Goal: Find specific page/section: Find specific page/section

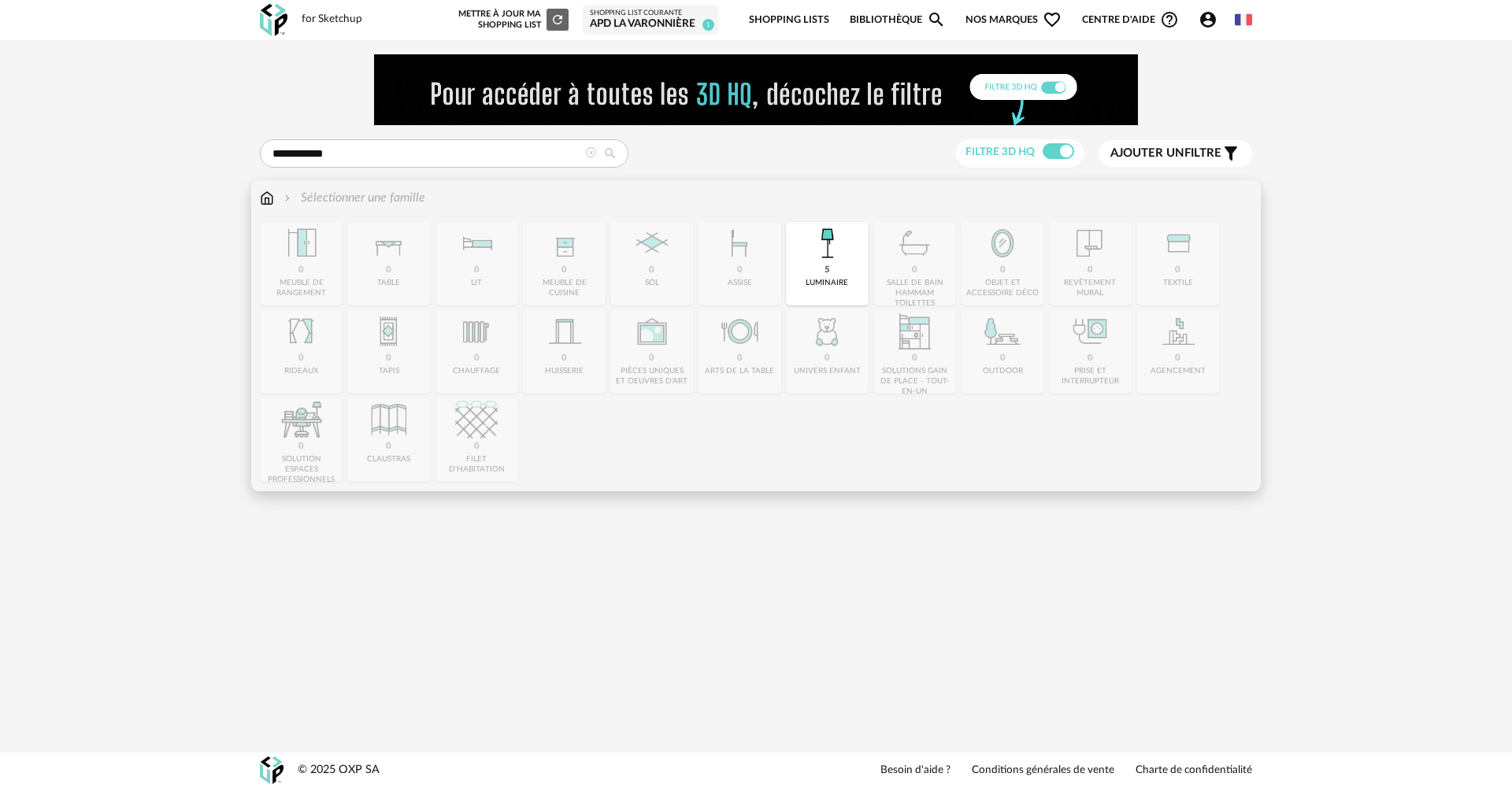
click at [270, 195] on img at bounding box center [267, 198] width 14 height 18
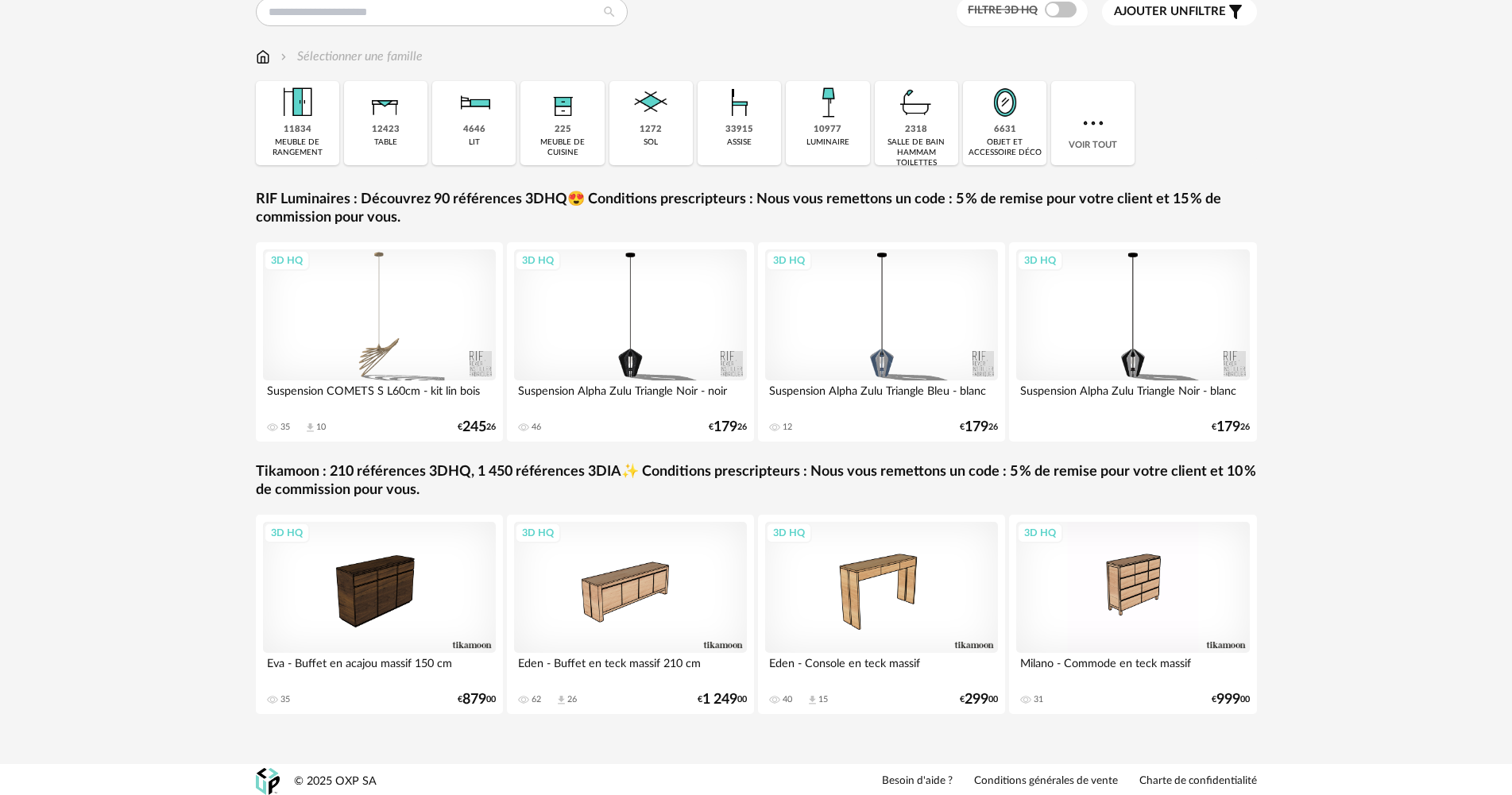
scroll to position [147, 0]
